Goal: Task Accomplishment & Management: Complete application form

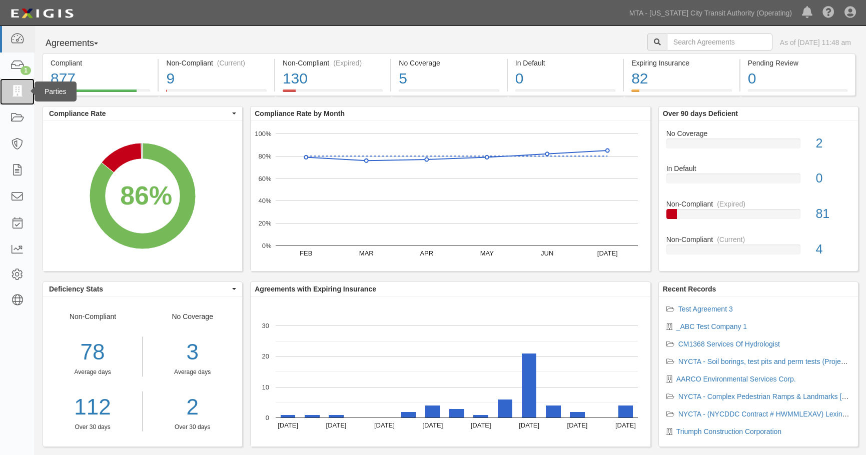
click at [15, 86] on icon at bounding box center [17, 92] width 14 height 12
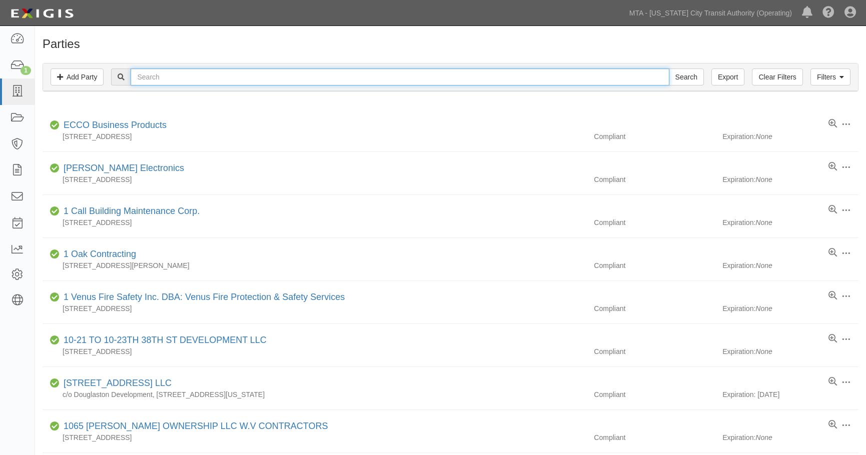
click at [179, 72] on input "text" at bounding box center [400, 77] width 538 height 17
type input "_test"
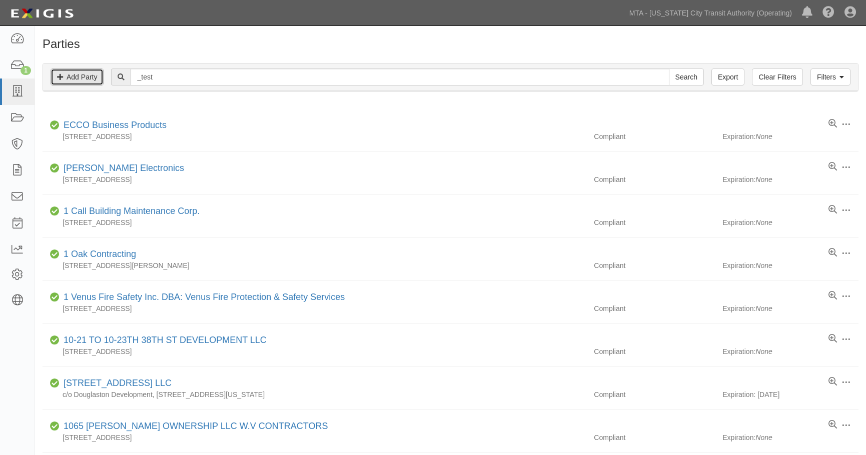
click at [70, 81] on link "Add Party" at bounding box center [77, 77] width 53 height 17
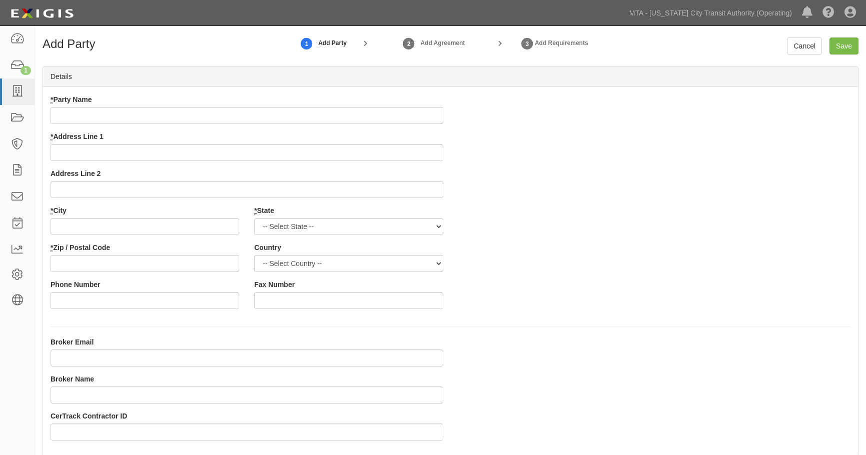
click at [113, 120] on input "* Party Name" at bounding box center [247, 115] width 393 height 17
type input "_Test Party"
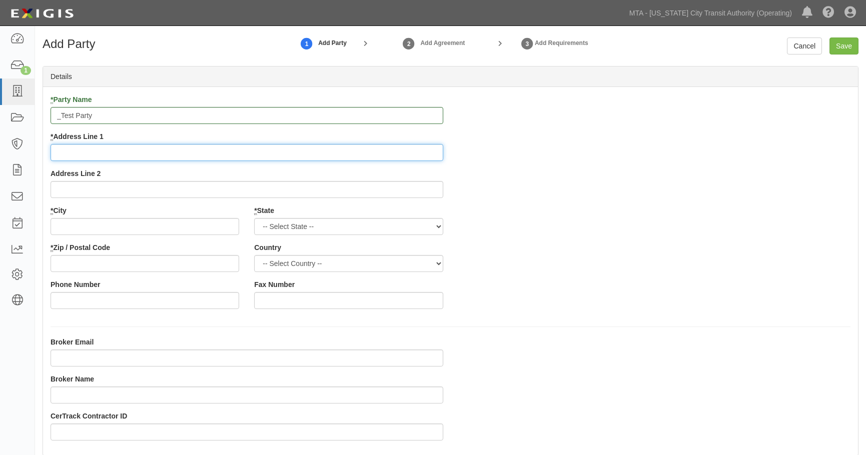
drag, startPoint x: 90, startPoint y: 156, endPoint x: 79, endPoint y: 170, distance: 17.8
click at [80, 171] on div "* Party Name _Test Party * Address Line 1 Address Line 2" at bounding box center [247, 150] width 408 height 111
type input "814 10th Avenue"
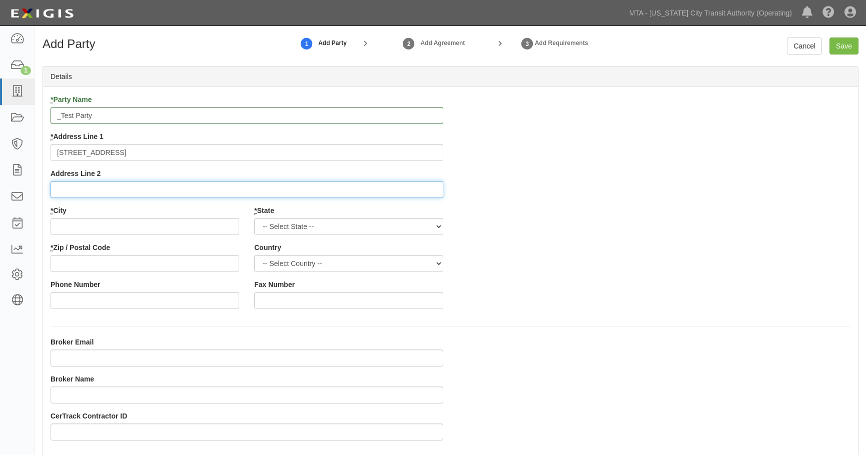
type input "3F"
type input "New York"
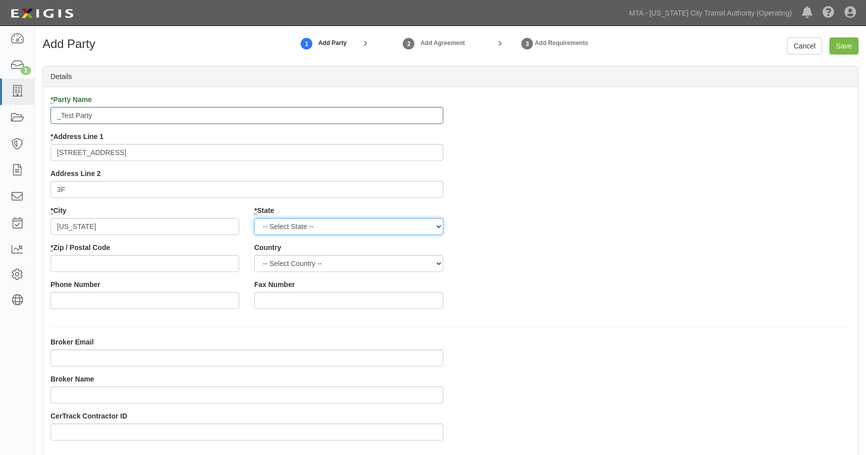
select select "NY"
type input "10019"
select select "US"
type input "4157484101"
type input "jon.folmsbee@yahoo.com"
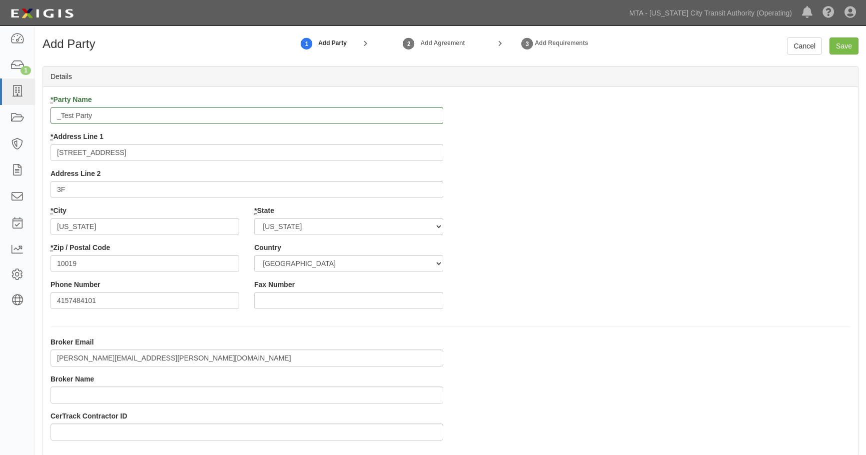
type input "Jon Folmsbee"
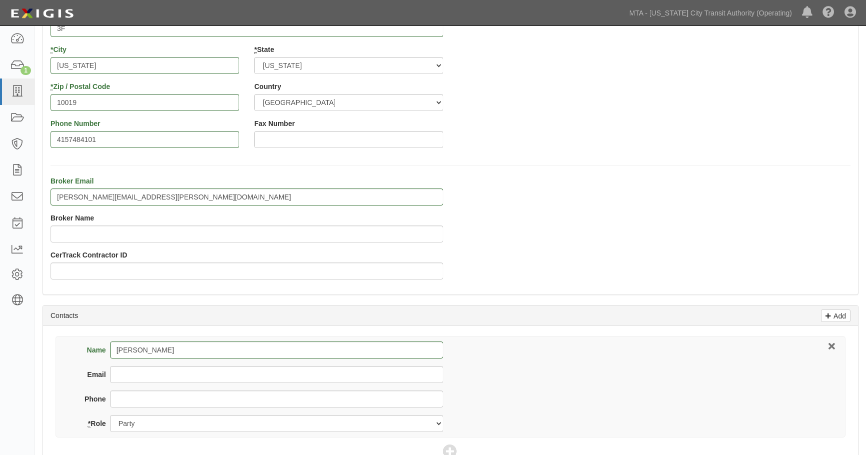
scroll to position [158, 0]
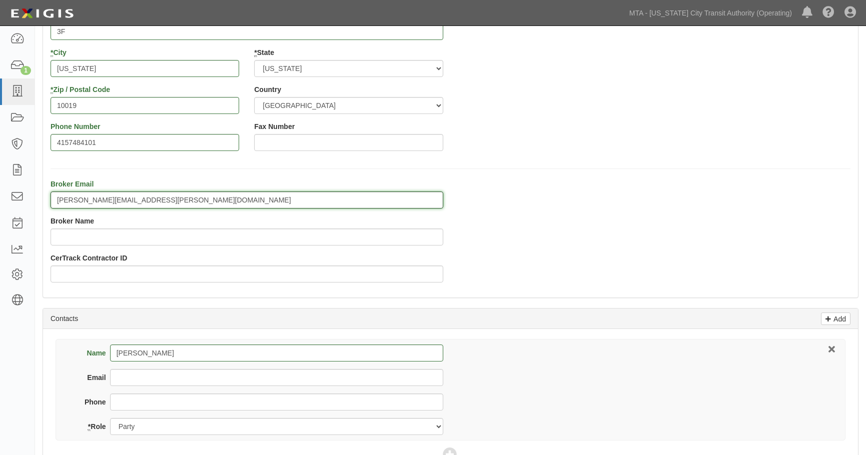
drag, startPoint x: 171, startPoint y: 204, endPoint x: -148, endPoint y: 169, distance: 320.5
click at [0, 169] on html "Toggle navigation Dashboard 1 Inbox Parties Agreements Coverages Documents Mess…" at bounding box center [433, 217] width 866 height 751
click at [723, 242] on div "Broker Email Broker Name CerTrack Contractor ID" at bounding box center [450, 234] width 815 height 111
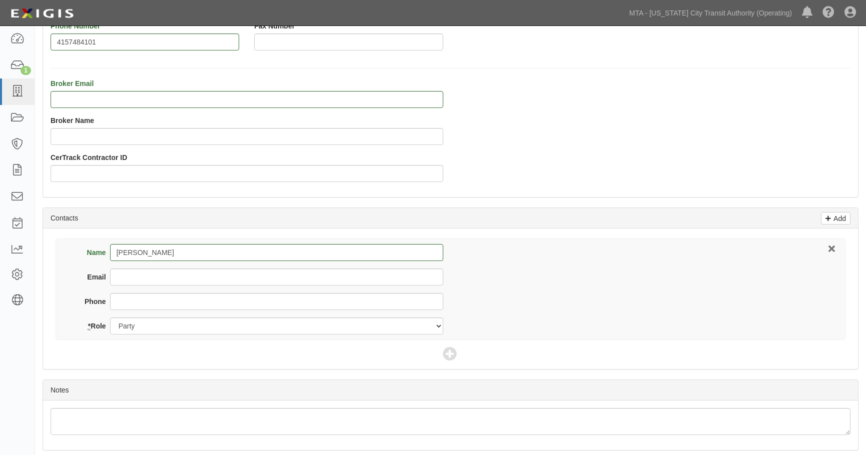
scroll to position [296, 0]
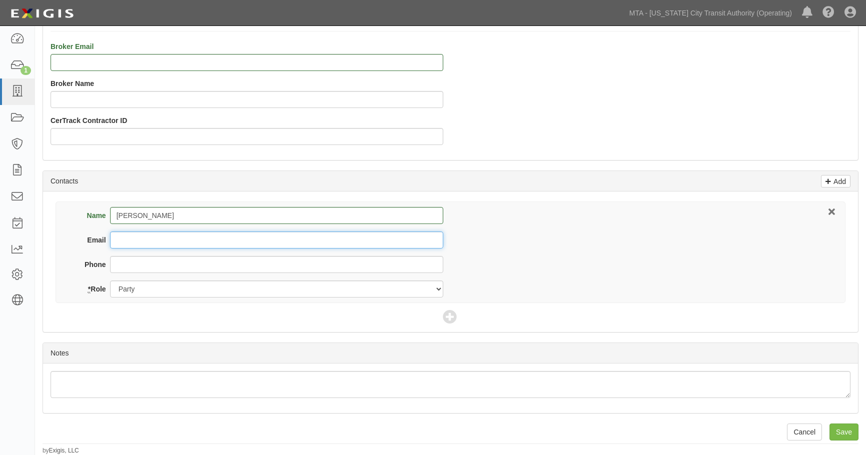
click at [114, 238] on input "Email" at bounding box center [276, 240] width 333 height 17
type input "jon.folmsbee@exigis.com"
type input "4157484101"
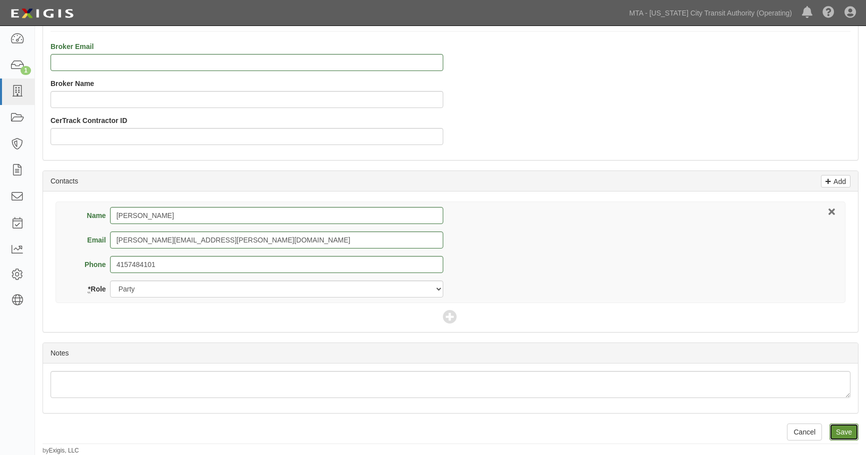
click at [845, 427] on input "Save" at bounding box center [843, 432] width 29 height 17
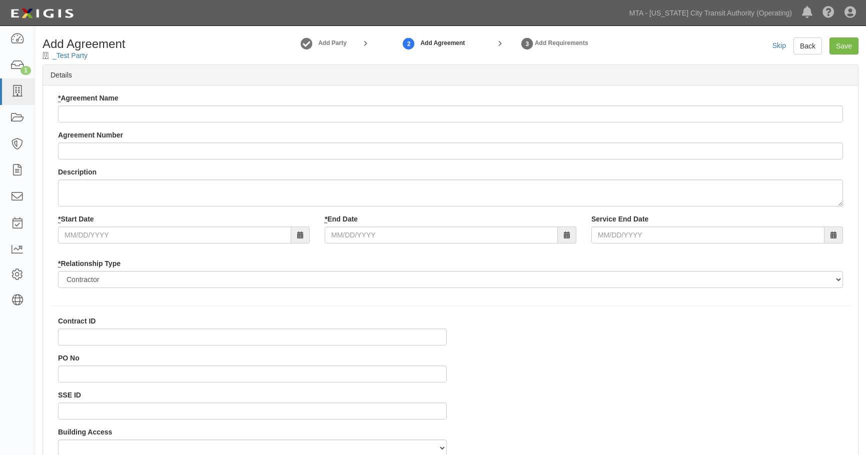
select select
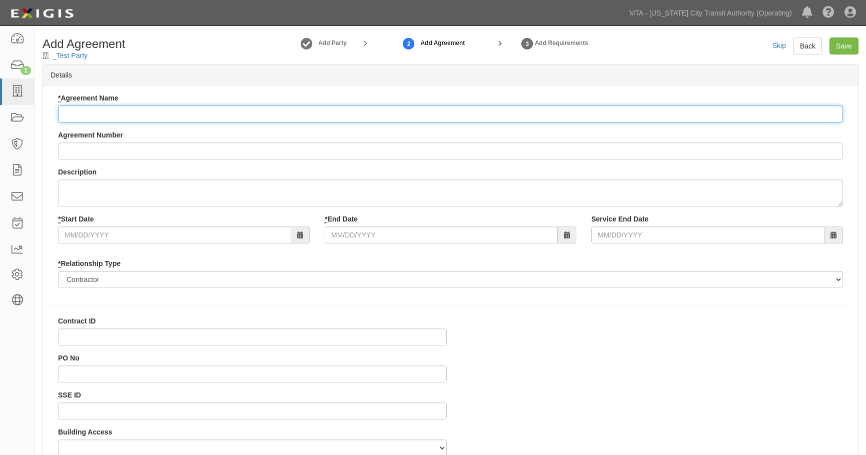
click at [87, 108] on input "* Agreement Name" at bounding box center [450, 114] width 785 height 17
type input "Test Agreement 1"
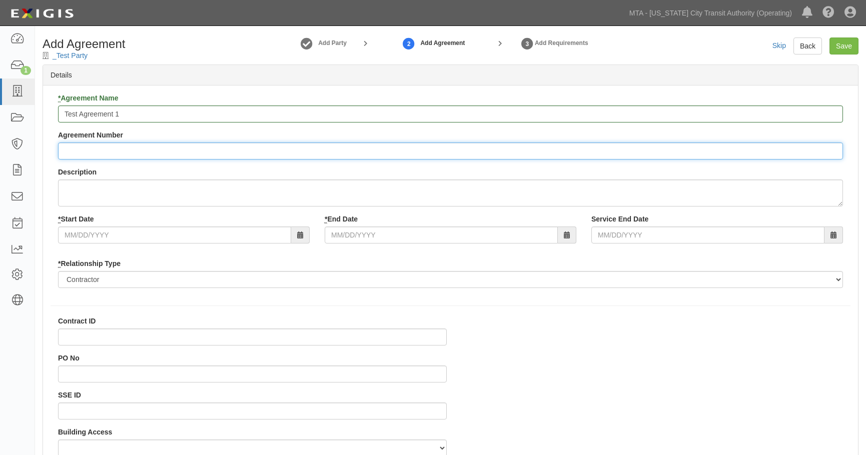
click at [101, 152] on input "Agreement Number" at bounding box center [450, 151] width 785 height 17
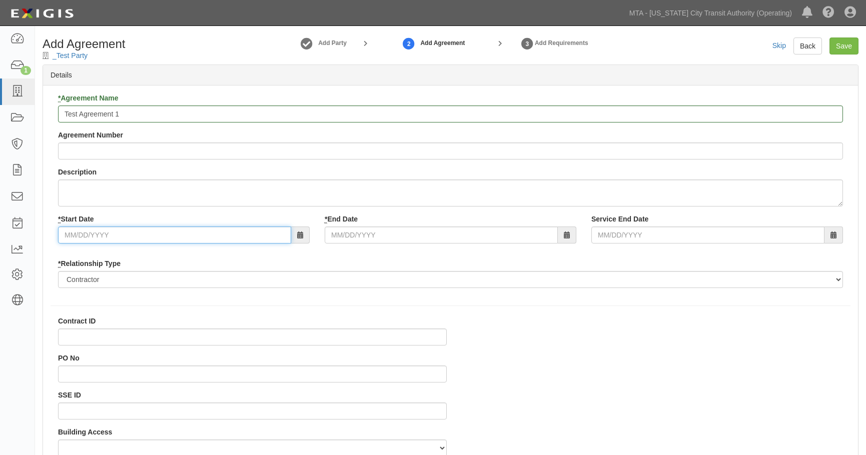
click at [83, 238] on input "* Start Date" at bounding box center [174, 235] width 233 height 17
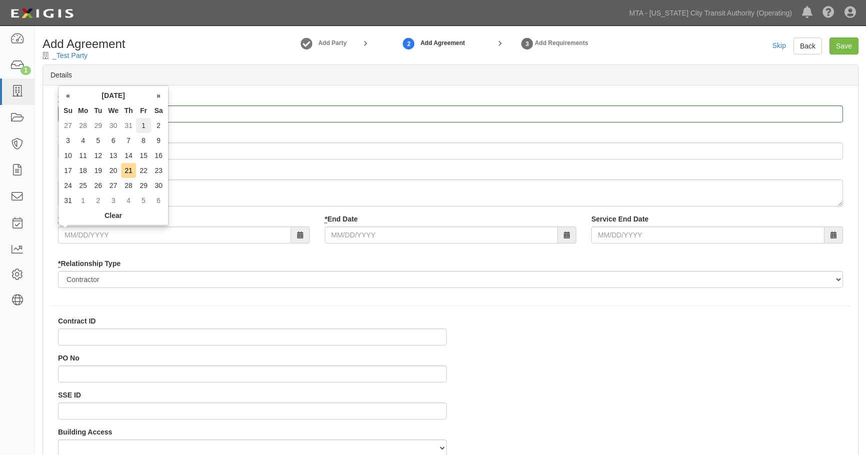
click at [143, 118] on table "« August 2025 » Su Mo Tu We Th Fr Sa 27 28 29 30 31 1 2 3 4 5 6 7 8 9 10 11 12 …" at bounding box center [114, 155] width 106 height 135
click at [141, 123] on td "1" at bounding box center [143, 125] width 15 height 15
type input "08/01/2025"
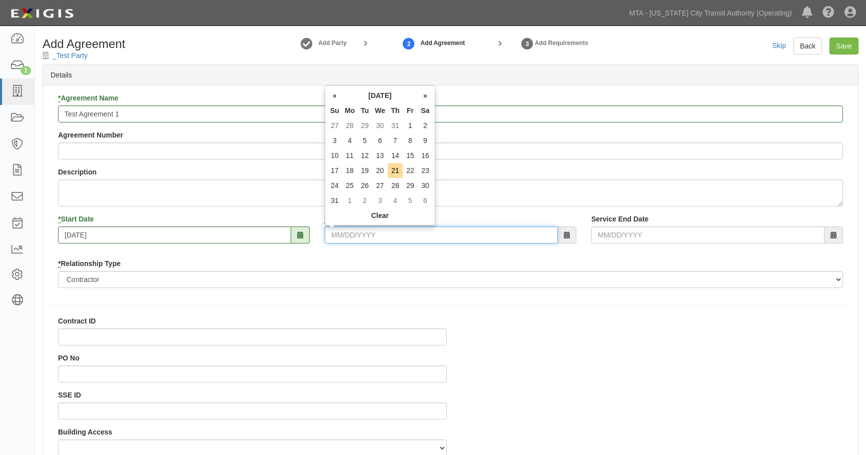
click at [352, 233] on input "* End Date" at bounding box center [441, 235] width 233 height 17
click at [429, 95] on th "»" at bounding box center [425, 95] width 15 height 15
click at [427, 95] on th "»" at bounding box center [425, 95] width 15 height 15
click at [426, 202] on td "6" at bounding box center [425, 200] width 15 height 15
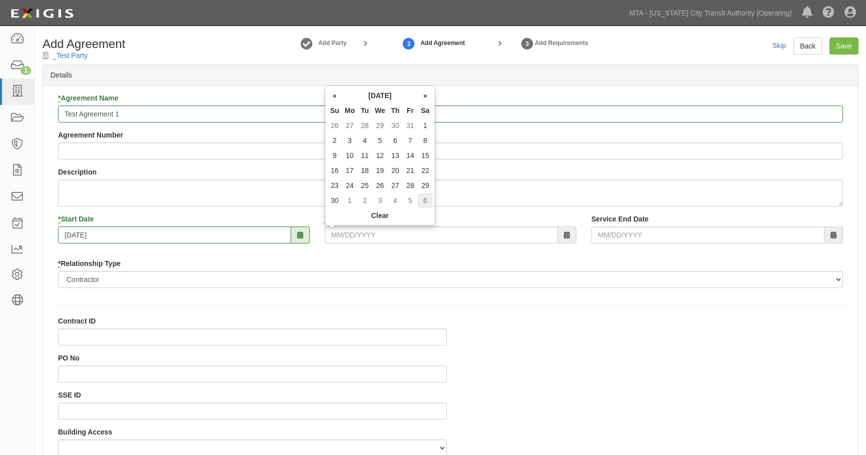
type input "12/06/2025"
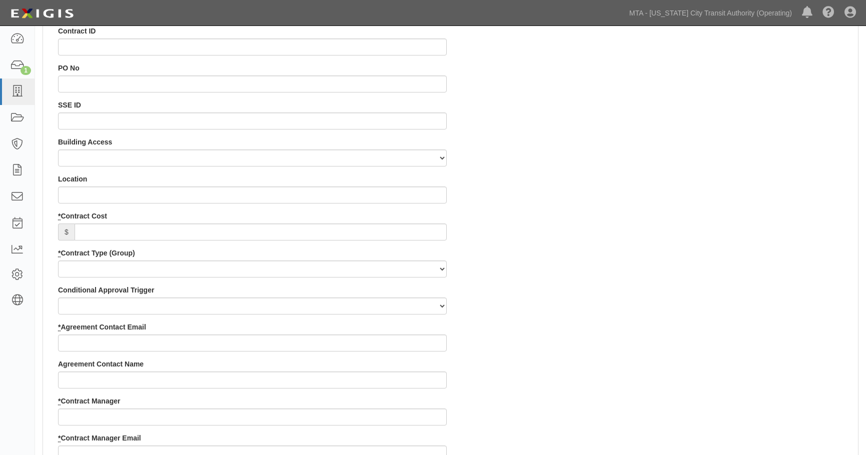
scroll to position [338, 0]
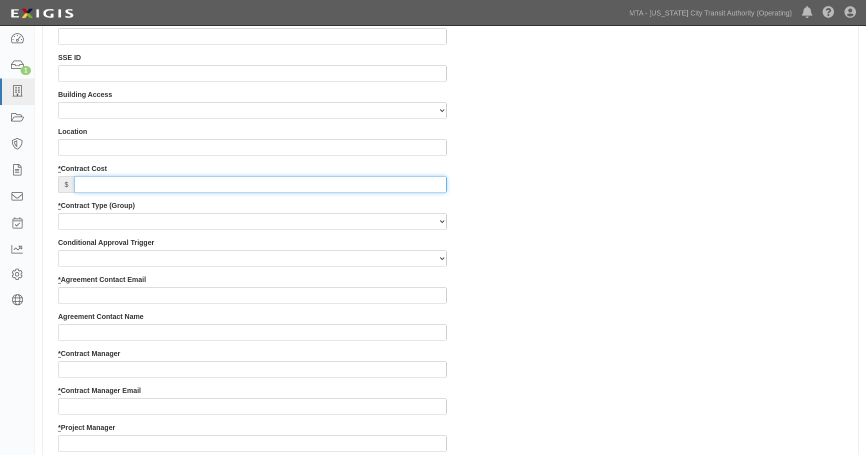
click at [112, 182] on input "* Contract Cost" at bounding box center [261, 184] width 372 height 17
type input "2,000,000"
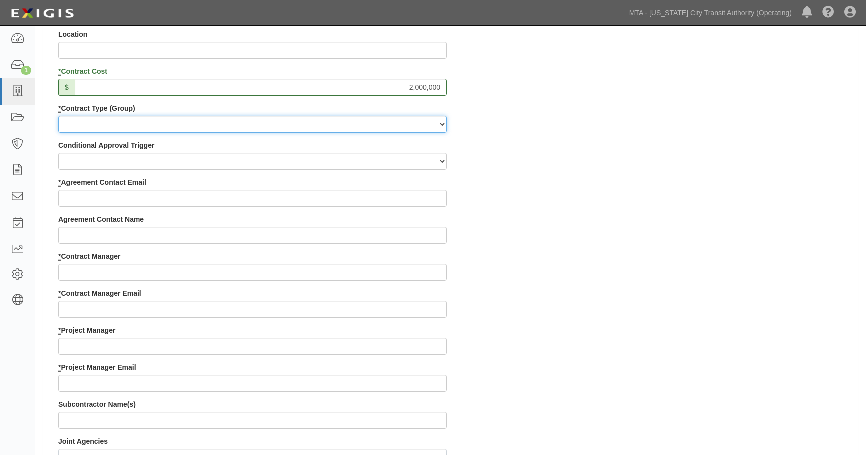
scroll to position [438, 0]
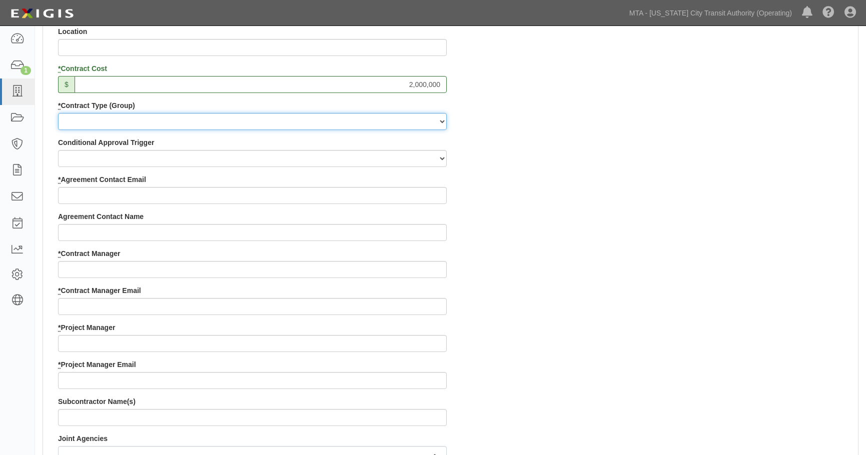
click at [150, 123] on select "Capital Operating Not for Benefit (incls. FA, Entry Permits) Real Estate Other" at bounding box center [252, 121] width 389 height 17
select select "102"
click at [58, 113] on select "Capital Operating Not for Benefit (incls. FA, Entry Permits) Real Estate Other" at bounding box center [252, 121] width 389 height 17
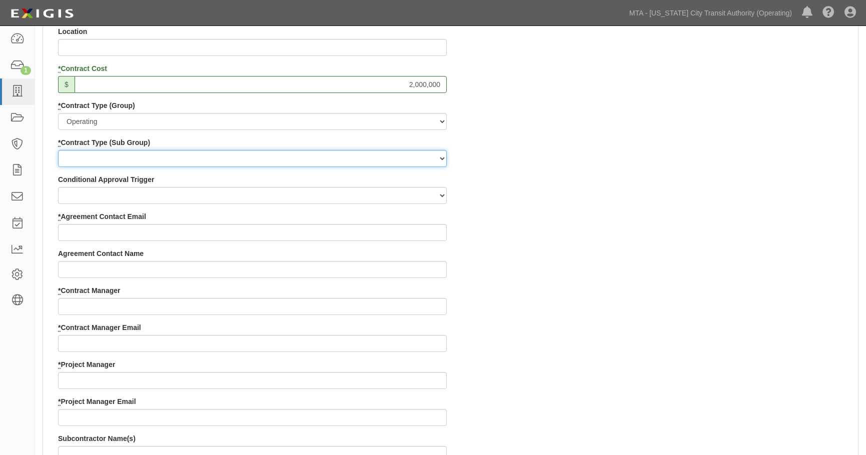
click at [126, 159] on select "Construction Loan / Test and Demo Maintenance Painting Personal Services Contra…" at bounding box center [252, 158] width 389 height 17
select select "161"
click at [58, 150] on select "Construction Loan / Test and Demo Maintenance Painting Personal Services Contra…" at bounding box center [252, 158] width 389 height 17
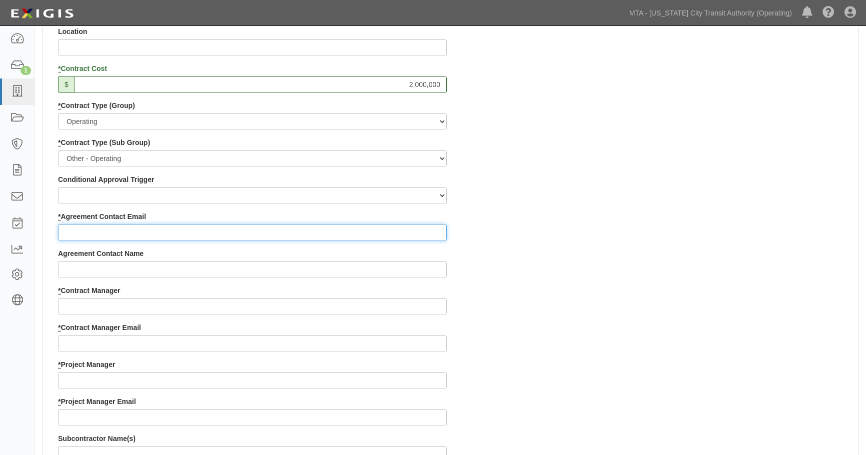
click at [126, 236] on input "* Agreement Contact Email" at bounding box center [252, 232] width 389 height 17
type input "jon.folmsbee@exigis.com"
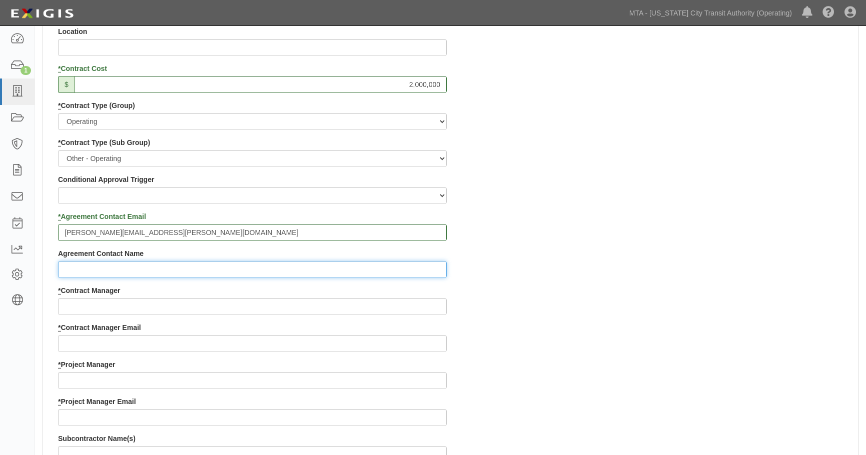
click at [107, 266] on input "Agreement Contact Name" at bounding box center [252, 269] width 389 height 17
type input "jon"
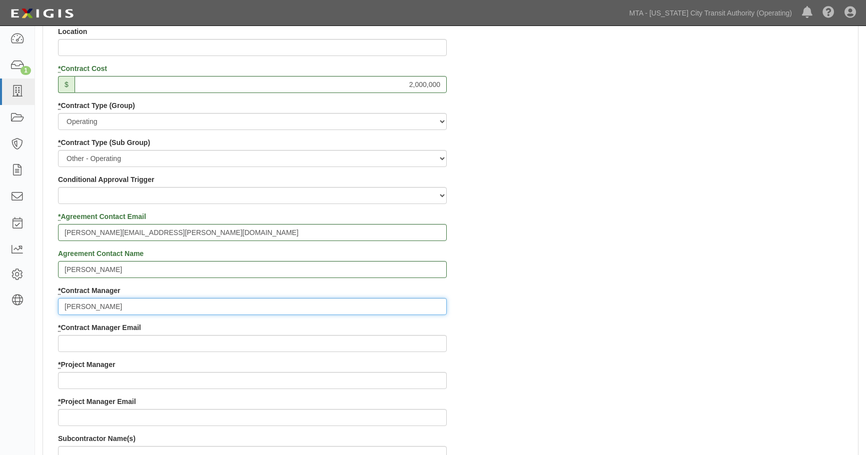
type input "jon"
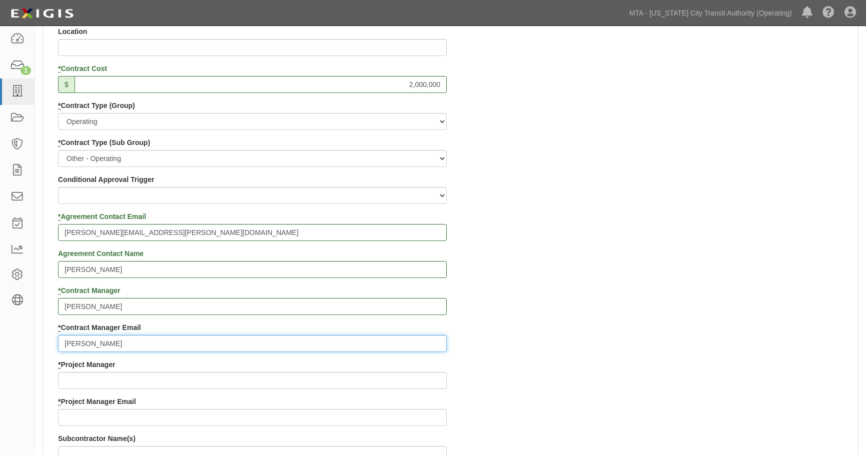
type input "jon.folmsbee@yahoo.com"
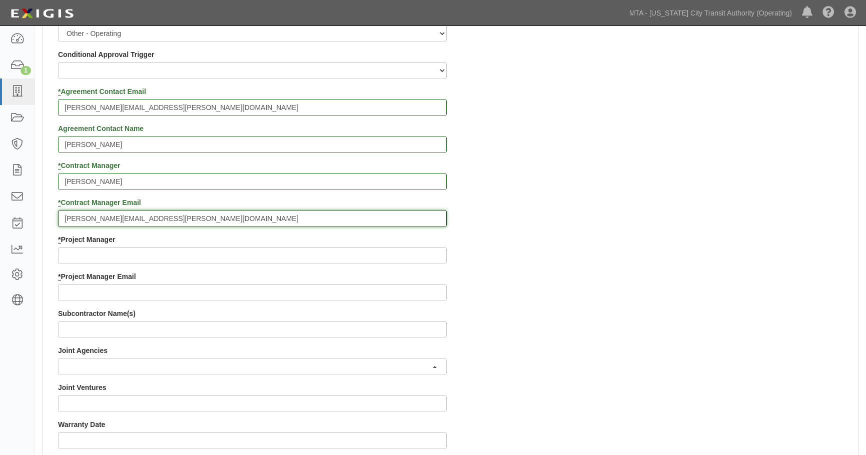
scroll to position [575, 0]
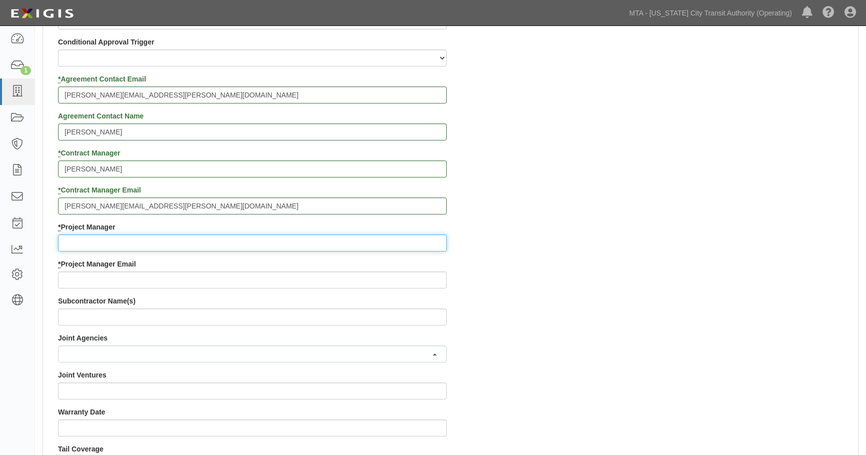
click at [97, 245] on input "* Project Manager" at bounding box center [252, 243] width 389 height 17
type input "jon"
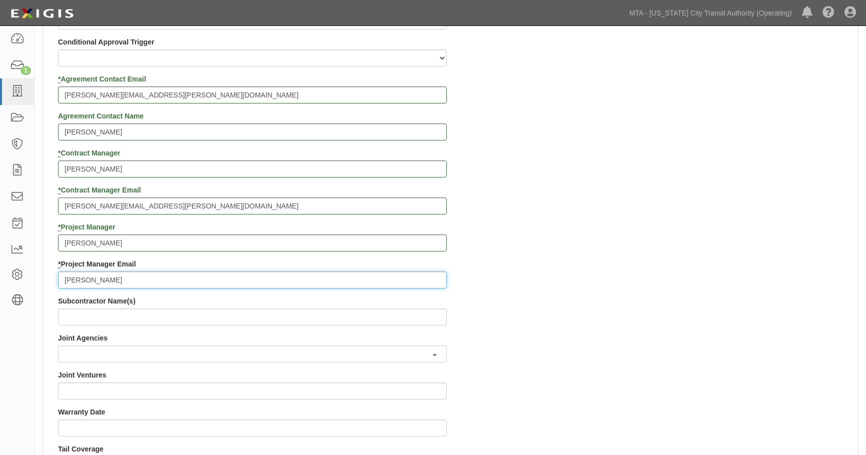
type input "jon.folmsbee@exigis.com"
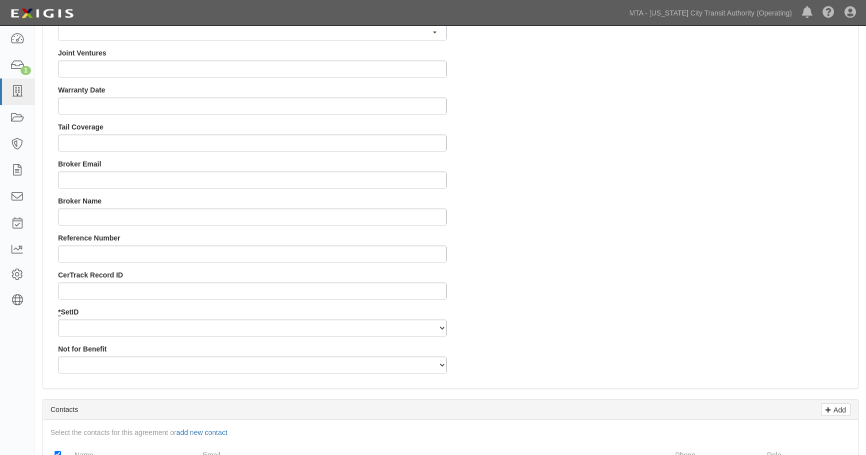
scroll to position [938, 0]
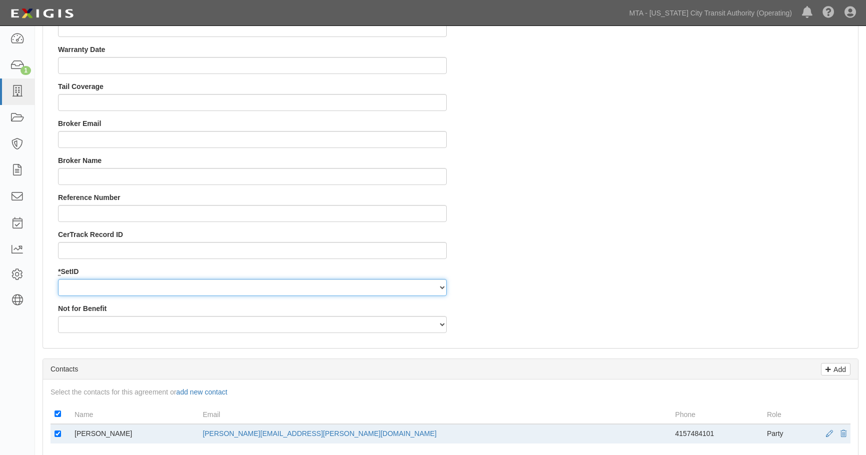
click at [99, 287] on select "NYCTA SIRTA" at bounding box center [252, 287] width 389 height 17
select select "91"
click at [58, 279] on select "NYCTA SIRTA" at bounding box center [252, 287] width 389 height 17
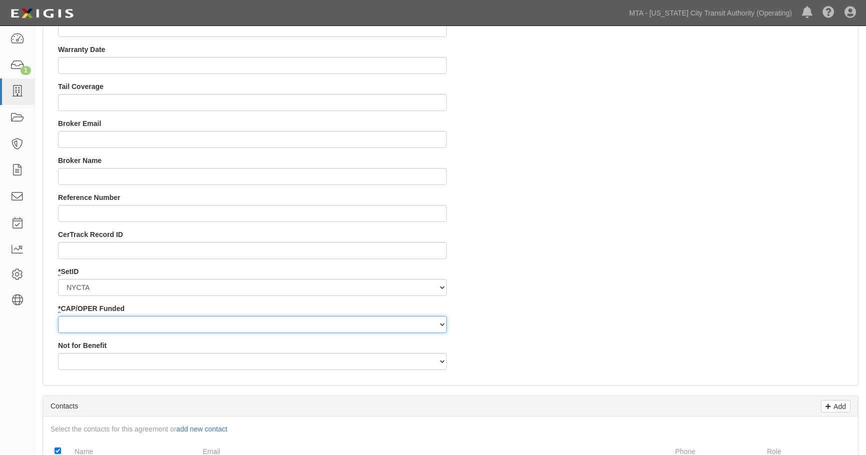
click at [97, 324] on select "Capital Operating" at bounding box center [252, 324] width 389 height 17
select select "92"
click at [58, 316] on select "Capital Operating" at bounding box center [252, 324] width 389 height 17
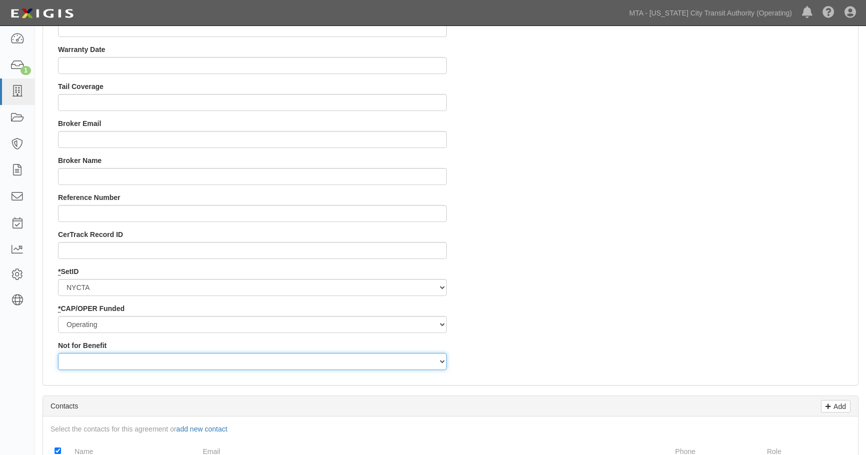
click at [92, 363] on select "Yes No" at bounding box center [252, 361] width 389 height 17
select select "508"
click at [58, 353] on select "Yes No" at bounding box center [252, 361] width 389 height 17
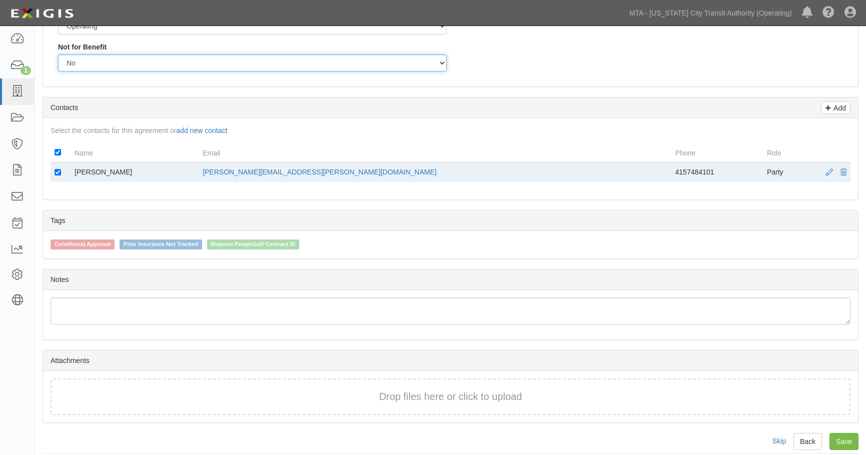
scroll to position [1246, 0]
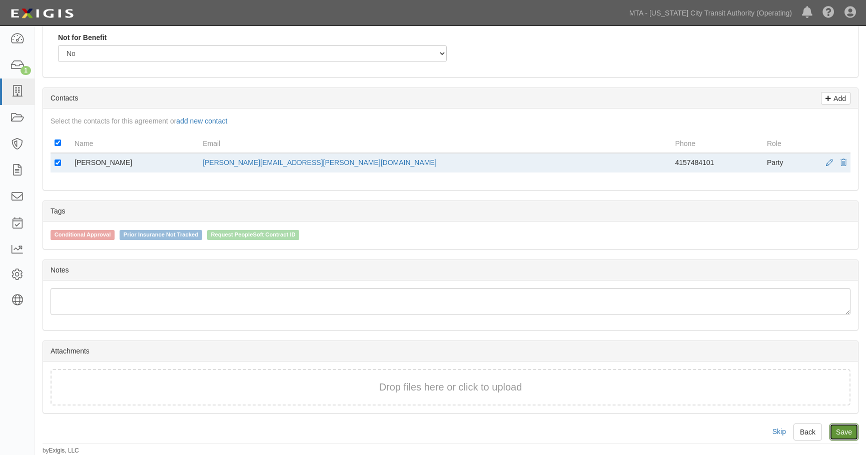
click at [844, 429] on link "Save" at bounding box center [843, 432] width 29 height 17
type input "2000000"
